Goal: Task Accomplishment & Management: Complete application form

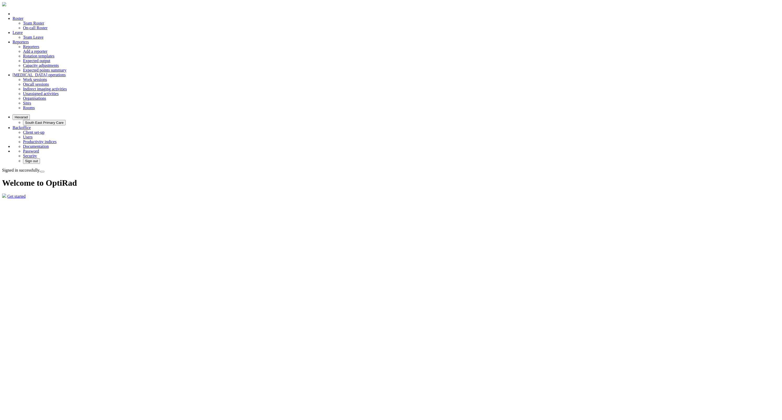
click at [43, 35] on link "Team Leave" at bounding box center [33, 37] width 20 height 4
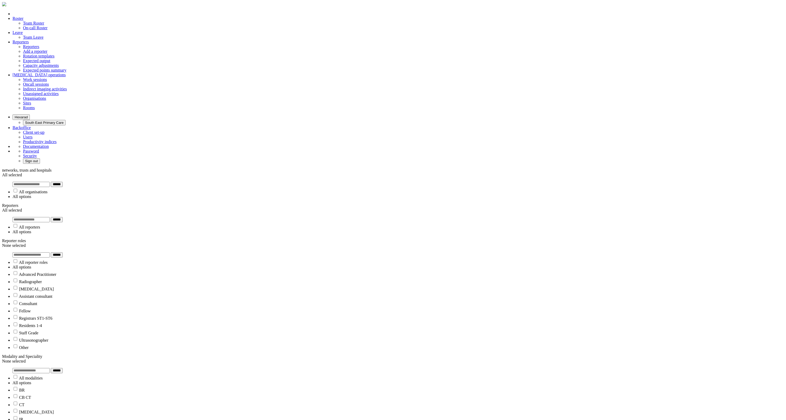
click at [30, 114] on button "Hexarad" at bounding box center [21, 116] width 17 height 5
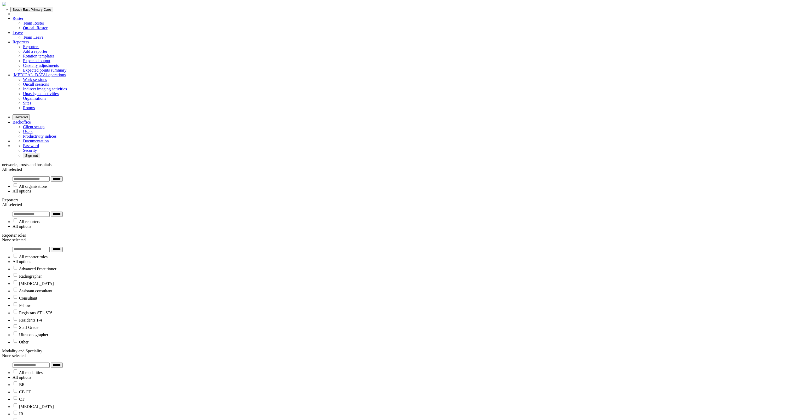
click at [53, 12] on button "South East Primary Care" at bounding box center [31, 9] width 43 height 5
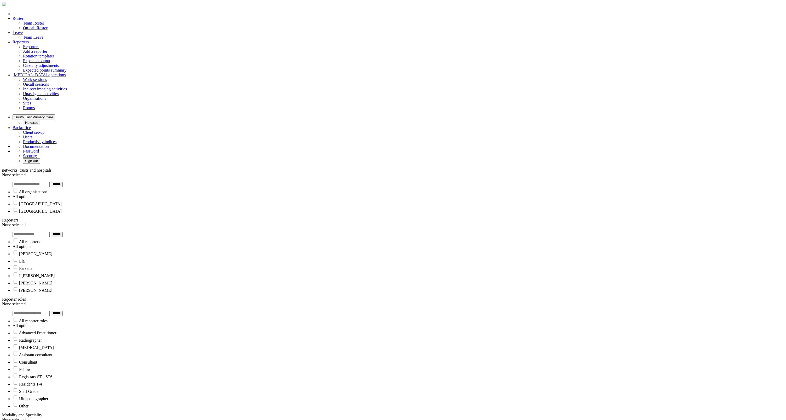
click at [55, 114] on button "South East Primary Care" at bounding box center [34, 116] width 43 height 5
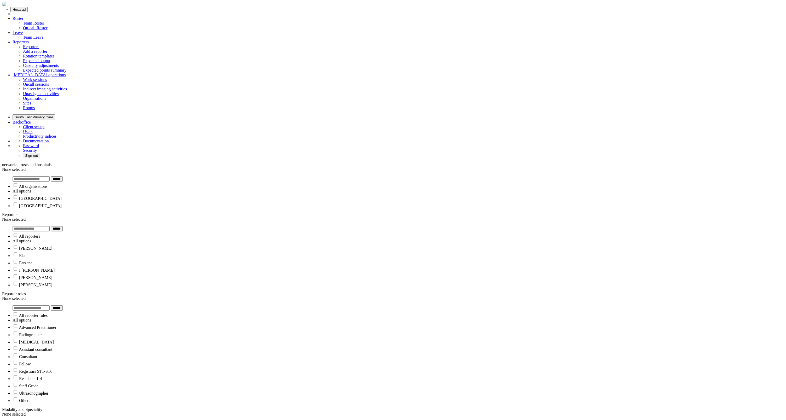
click at [28, 12] on button "Hexarad" at bounding box center [18, 9] width 17 height 5
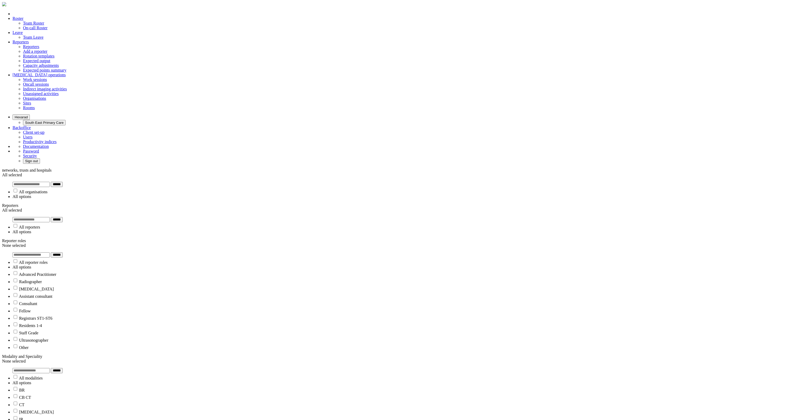
click at [30, 114] on button "Hexarad" at bounding box center [21, 116] width 17 height 5
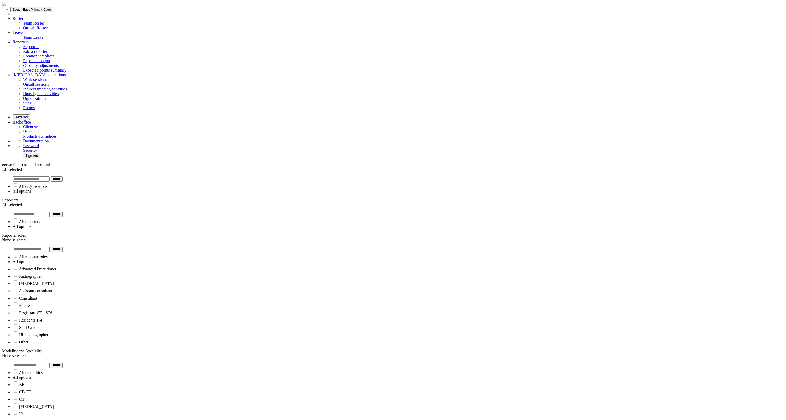
click at [53, 12] on button "South East Primary Care" at bounding box center [31, 9] width 43 height 5
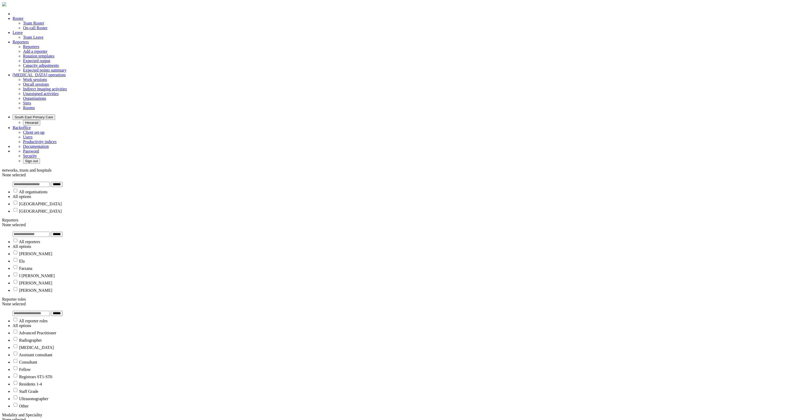
select select
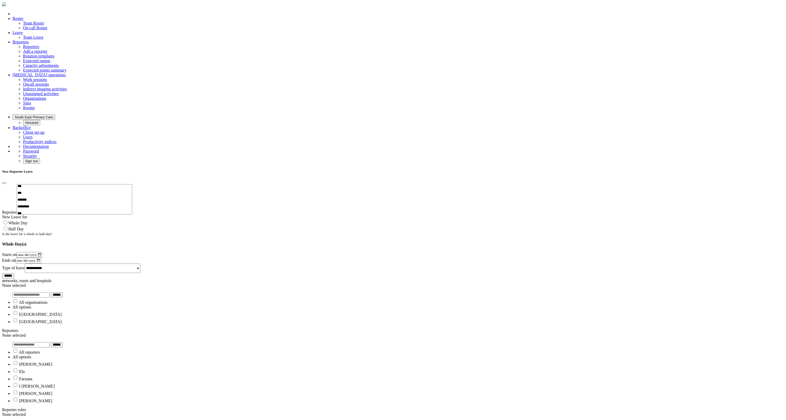
click at [6, 182] on button "Close" at bounding box center [4, 183] width 4 height 2
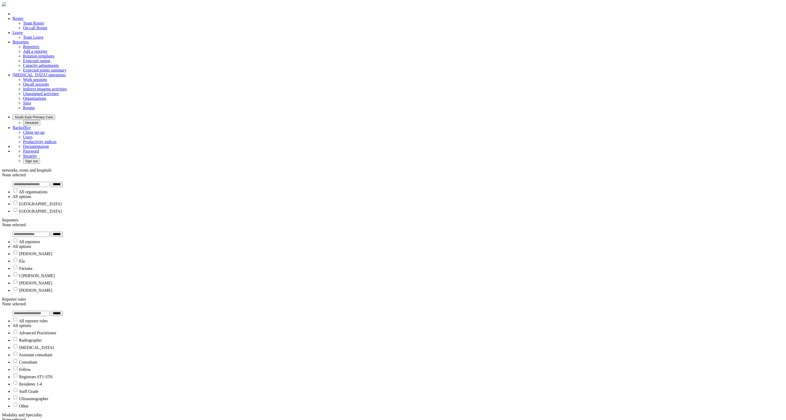
select select
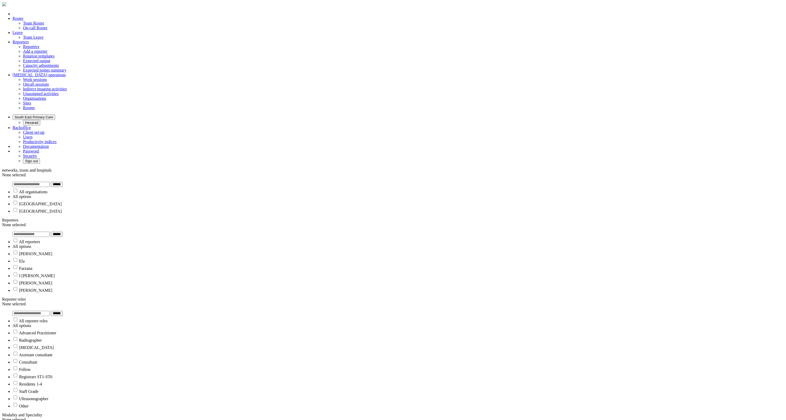
select select
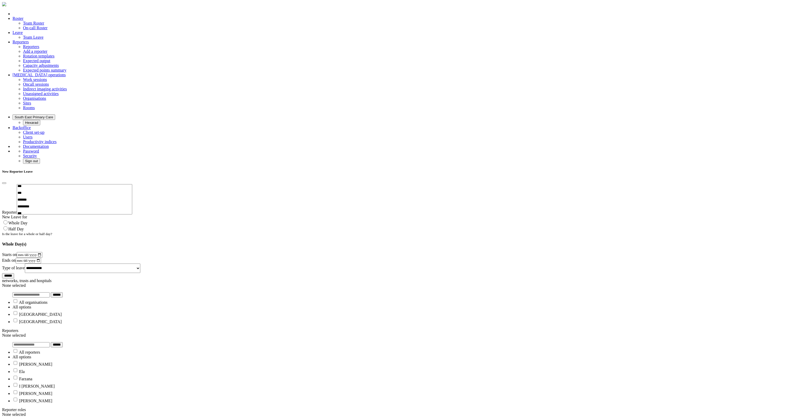
click at [6, 182] on button "Close" at bounding box center [4, 183] width 4 height 2
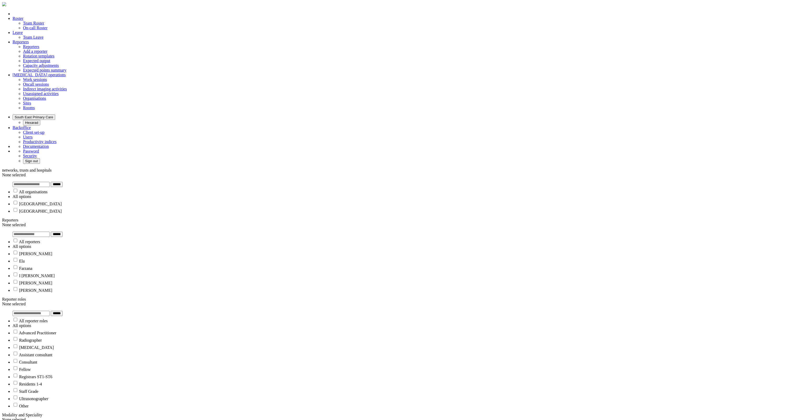
select select
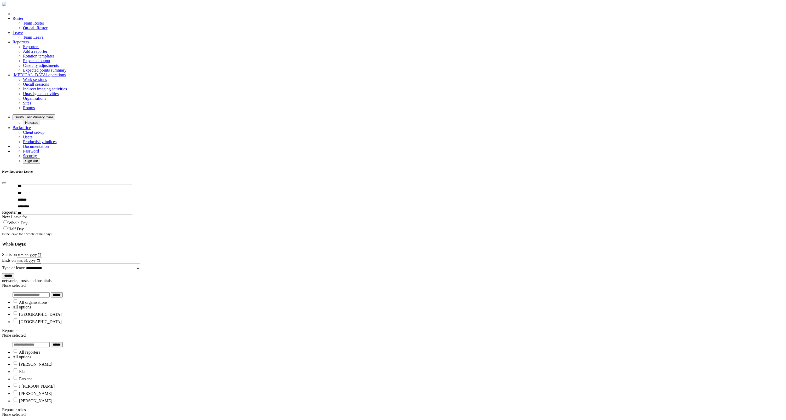
click at [742, 169] on div "**********" at bounding box center [392, 223] width 781 height 109
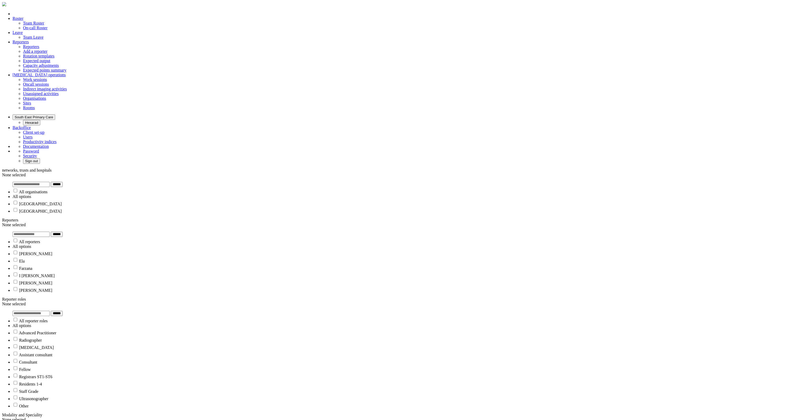
select select
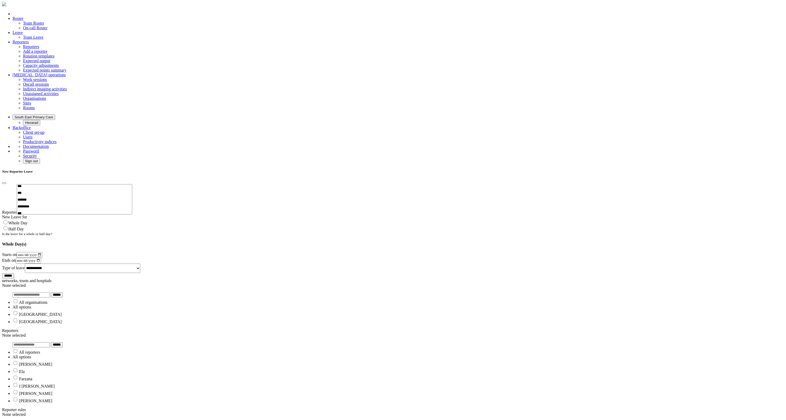
click at [742, 169] on div "**********" at bounding box center [392, 223] width 781 height 109
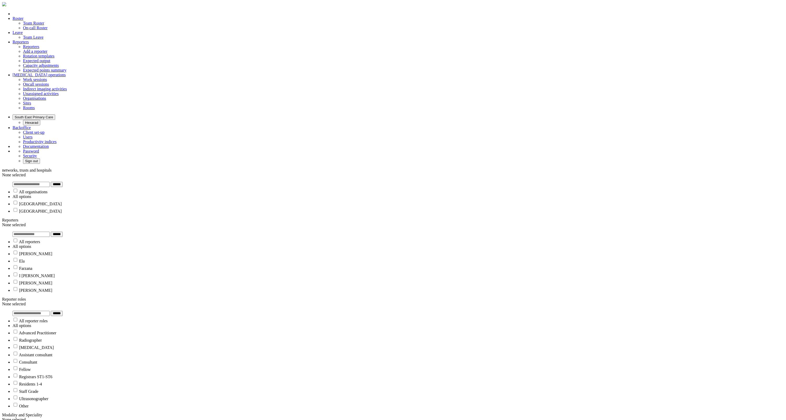
select select
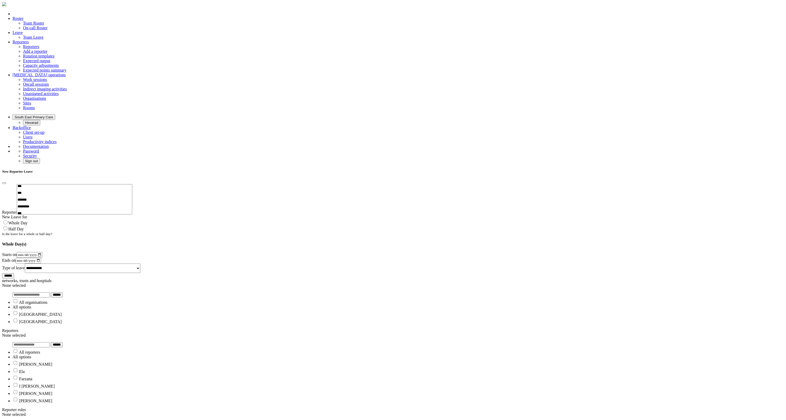
click at [742, 169] on div "**********" at bounding box center [392, 223] width 781 height 109
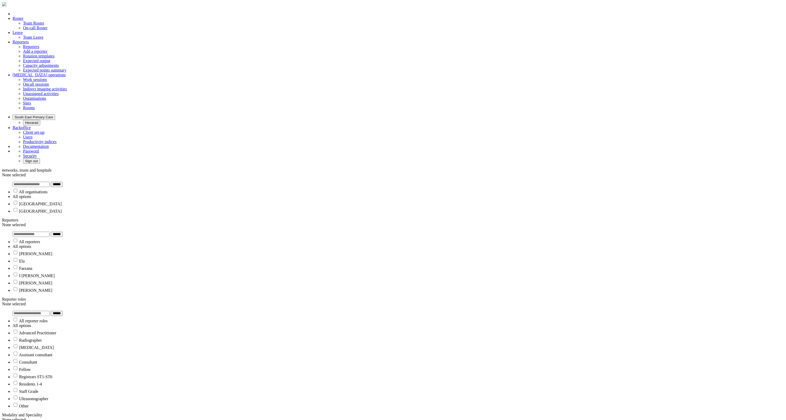
select select
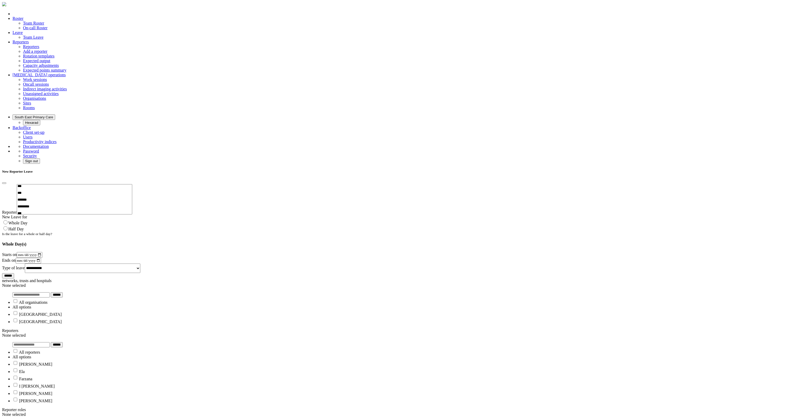
click at [6, 182] on button "Close" at bounding box center [4, 183] width 4 height 2
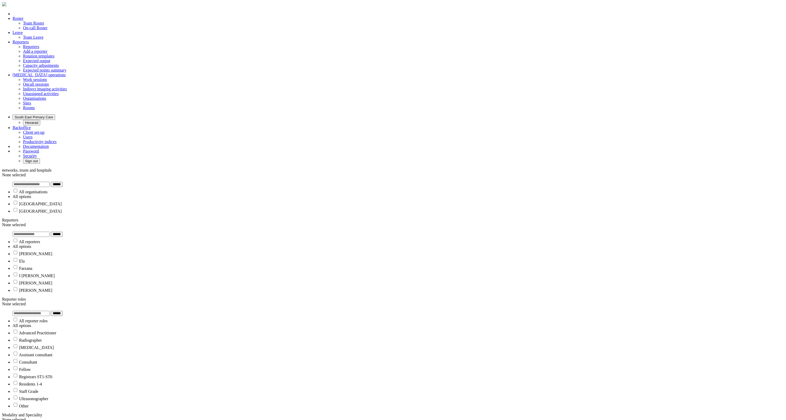
select select
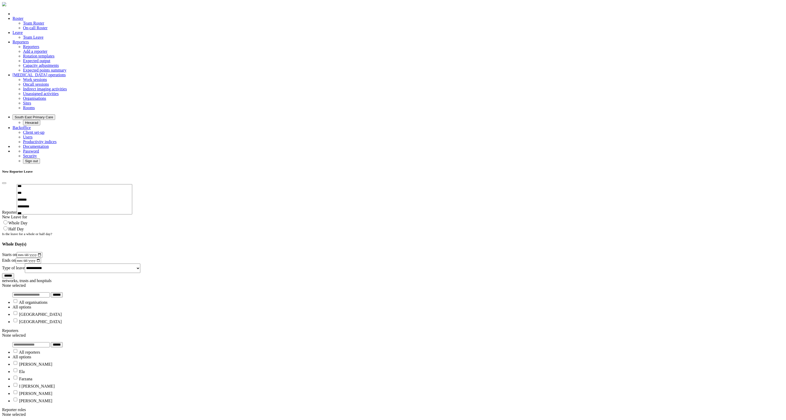
click at [6, 182] on button "Close" at bounding box center [4, 183] width 4 height 2
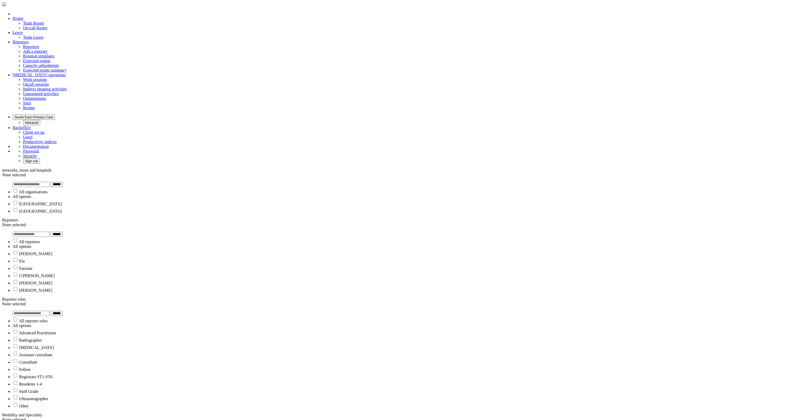
select select
